Goal: Task Accomplishment & Management: Manage account settings

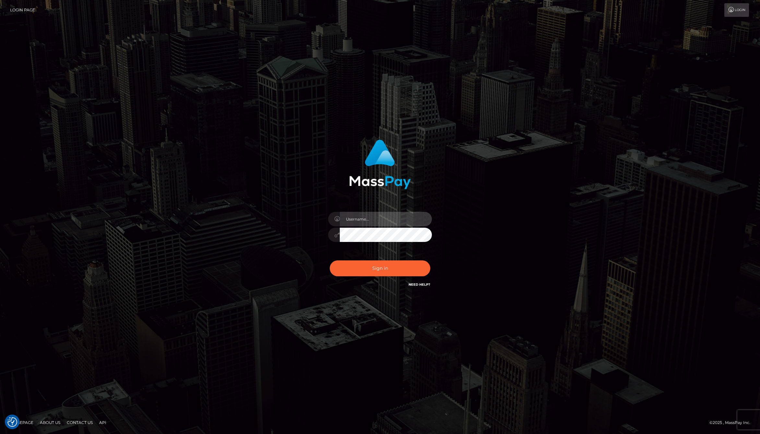
click at [365, 222] on input "text" at bounding box center [386, 219] width 92 height 15
type input "jackson.whop"
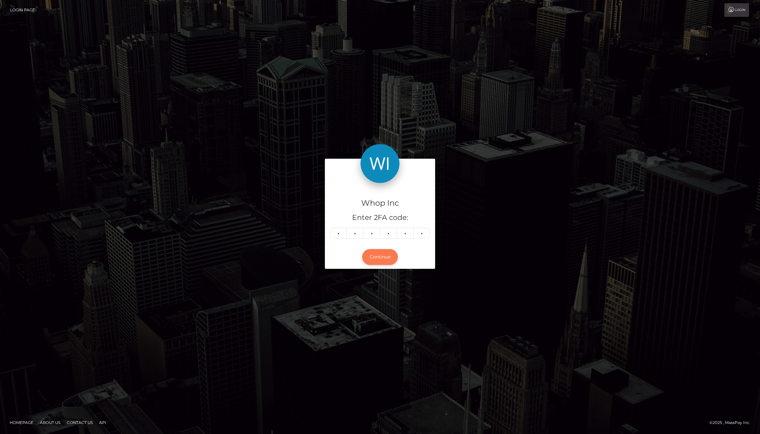
click at [379, 259] on button "Continue" at bounding box center [380, 257] width 36 height 16
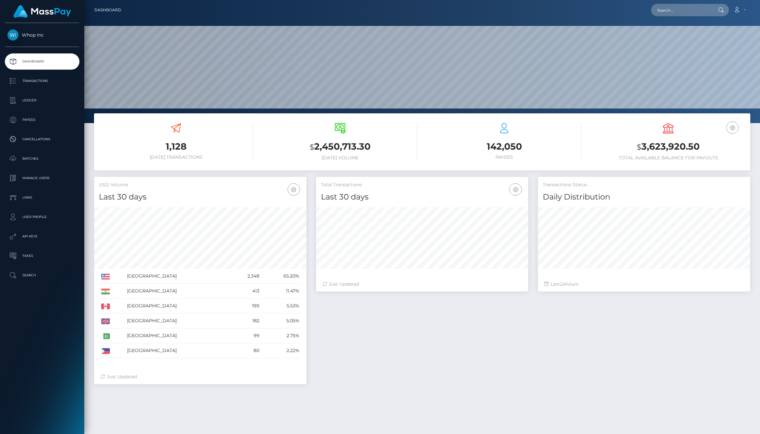
scroll to position [115, 212]
